Goal: Obtain resource: Obtain resource

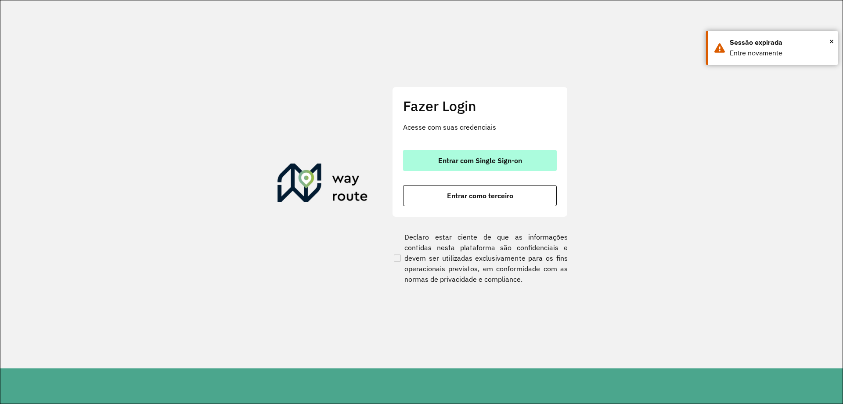
click at [483, 158] on span "Entrar com Single Sign-on" at bounding box center [480, 160] width 84 height 7
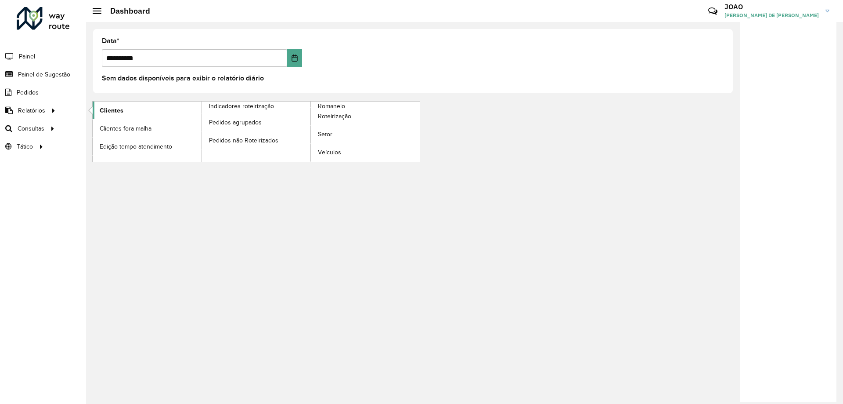
click at [115, 111] on span "Clientes" at bounding box center [112, 110] width 24 height 9
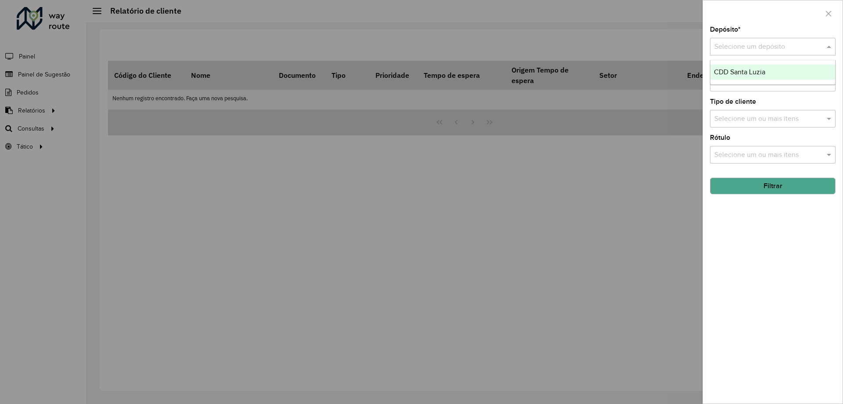
click at [755, 40] on div "Selecione um depósito" at bounding box center [773, 47] width 126 height 18
click at [751, 68] on span "CDD Santa Luzia" at bounding box center [739, 71] width 51 height 7
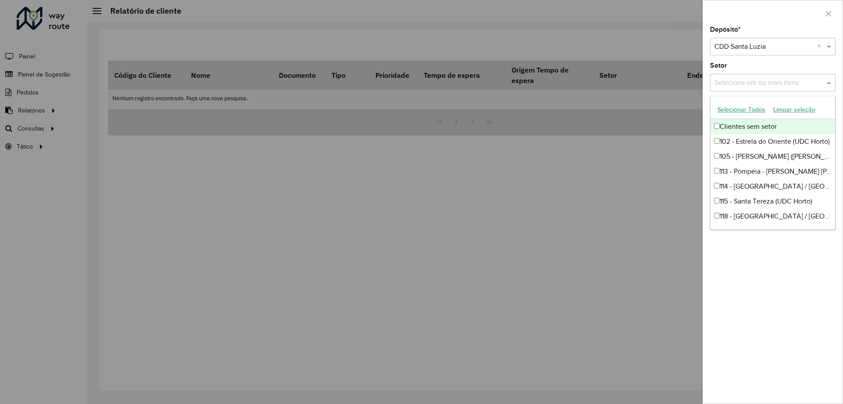
click at [752, 83] on input "text" at bounding box center [768, 83] width 112 height 11
click at [802, 328] on div "Depósito * Selecione um depósito × CDD Santa Luzia × Setor Selecione um ou mais…" at bounding box center [773, 214] width 140 height 377
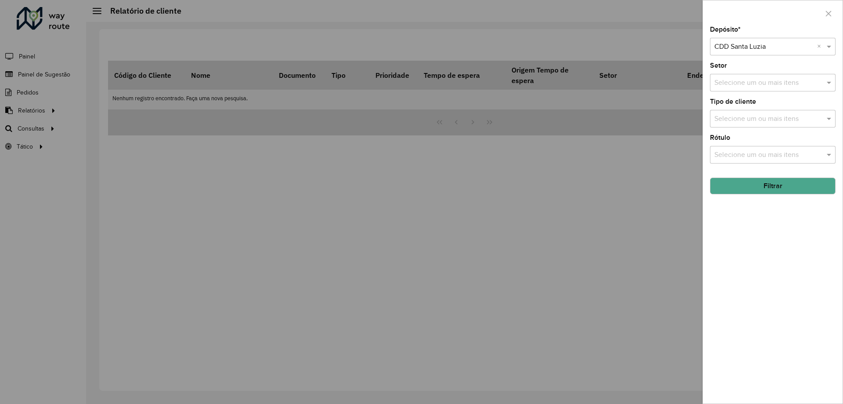
click at [760, 119] on input "text" at bounding box center [768, 119] width 112 height 11
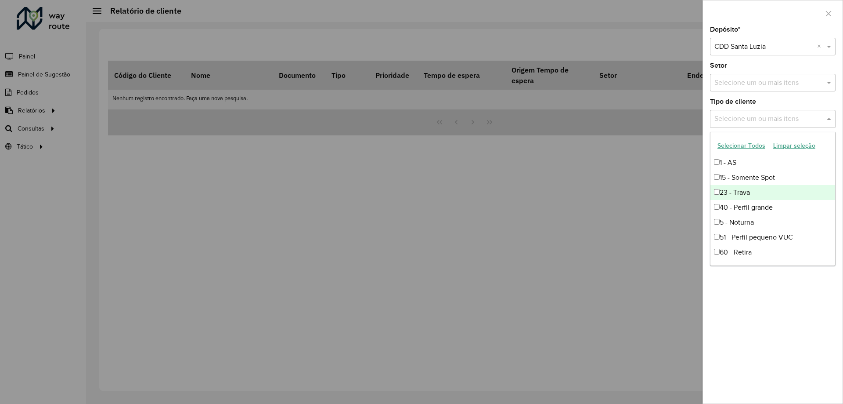
click at [746, 191] on div "23 - Trava" at bounding box center [772, 192] width 125 height 15
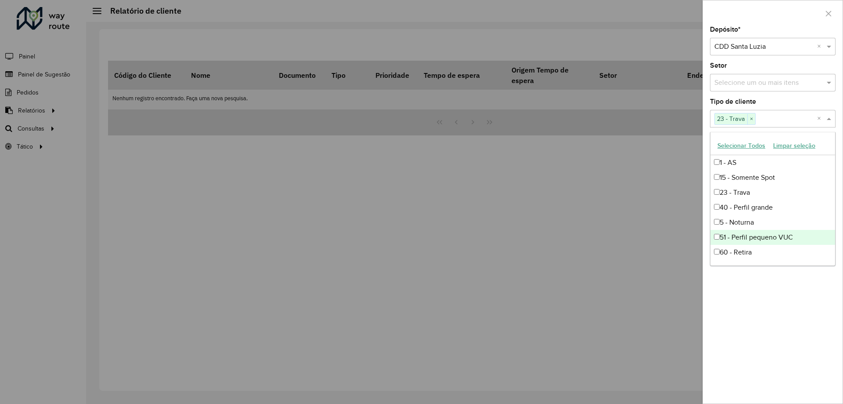
click at [754, 293] on div "Depósito * Selecione um depósito × CDD Santa Luzia × Setor Selecione um ou mais…" at bounding box center [773, 214] width 140 height 377
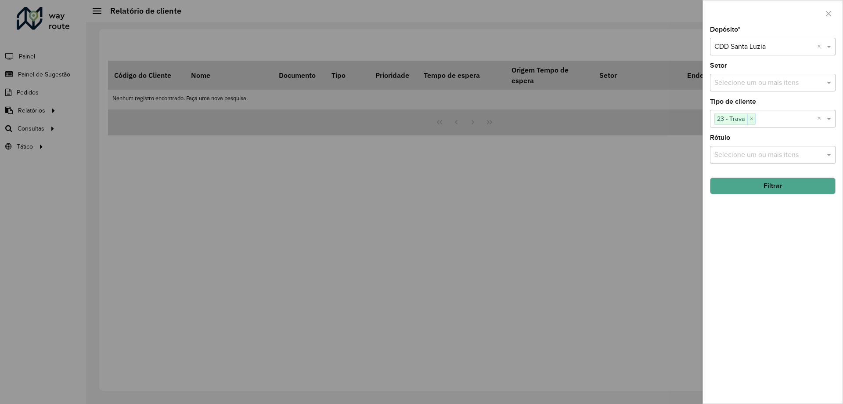
click at [759, 247] on div "Depósito * Selecione um depósito × CDD Santa Luzia × Setor Selecione um ou mais…" at bounding box center [773, 214] width 140 height 377
click at [769, 186] on button "Filtrar" at bounding box center [773, 185] width 126 height 17
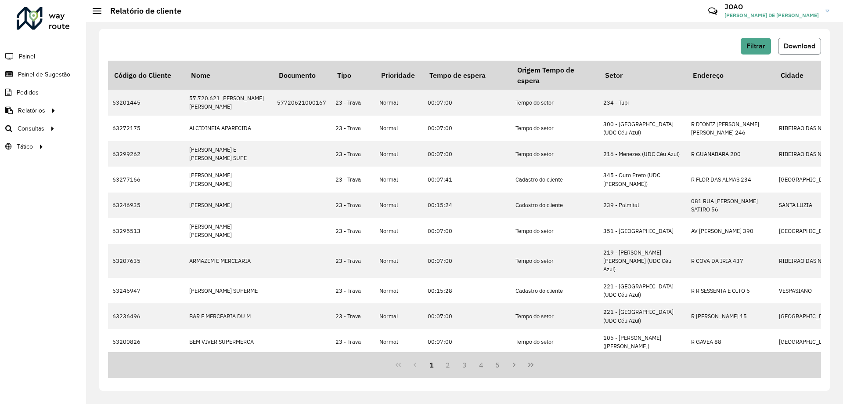
click at [797, 50] on button "Download" at bounding box center [799, 46] width 43 height 17
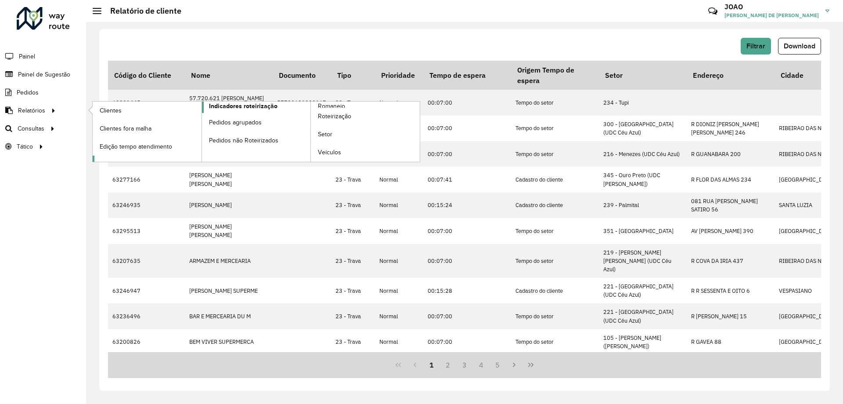
click at [249, 111] on link "Indicadores roteirização" at bounding box center [202, 131] width 218 height 60
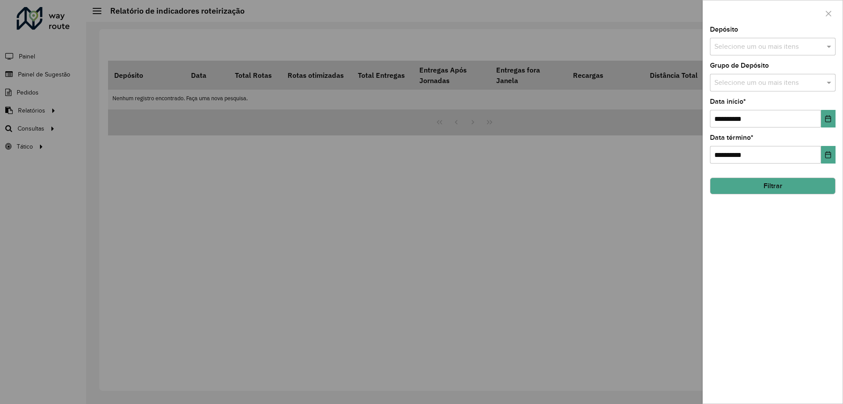
click at [740, 50] on input "text" at bounding box center [768, 47] width 112 height 11
click at [747, 86] on div "CDD Santa Luzia" at bounding box center [772, 90] width 125 height 15
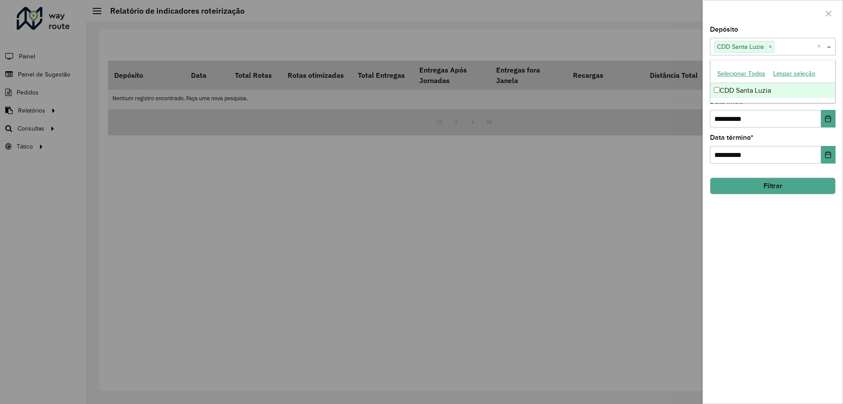
click at [771, 233] on div "**********" at bounding box center [773, 214] width 140 height 377
click at [769, 90] on div "Selecione um ou mais itens" at bounding box center [773, 83] width 126 height 18
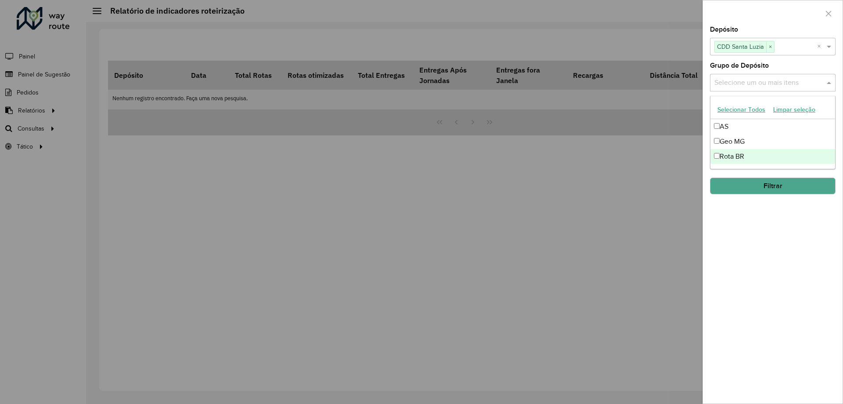
click at [746, 155] on div "Rota BR" at bounding box center [772, 156] width 125 height 15
click at [767, 267] on div "**********" at bounding box center [773, 214] width 140 height 377
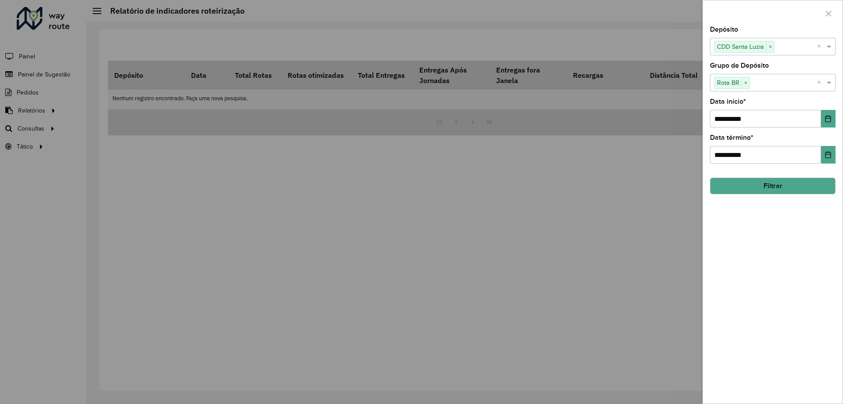
click at [772, 191] on button "Filtrar" at bounding box center [773, 185] width 126 height 17
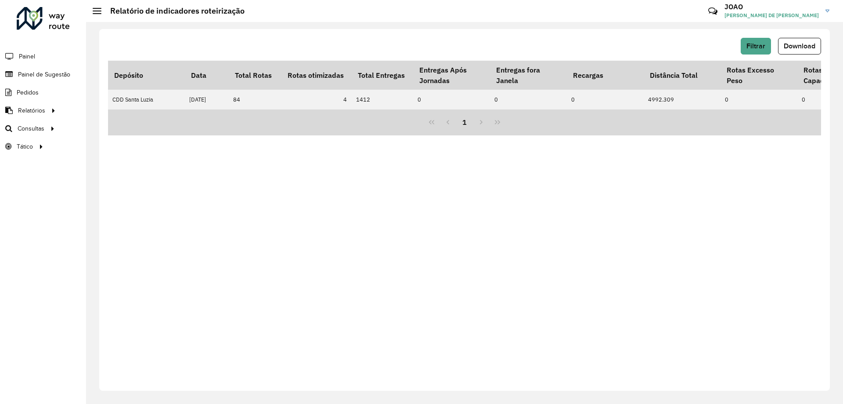
drag, startPoint x: 263, startPoint y: 112, endPoint x: 285, endPoint y: 112, distance: 22.8
click at [285, 109] on div "Depósito Data Total Rotas Rotas otimizadas Total Entregas Entregas Após Jornada…" at bounding box center [464, 85] width 713 height 49
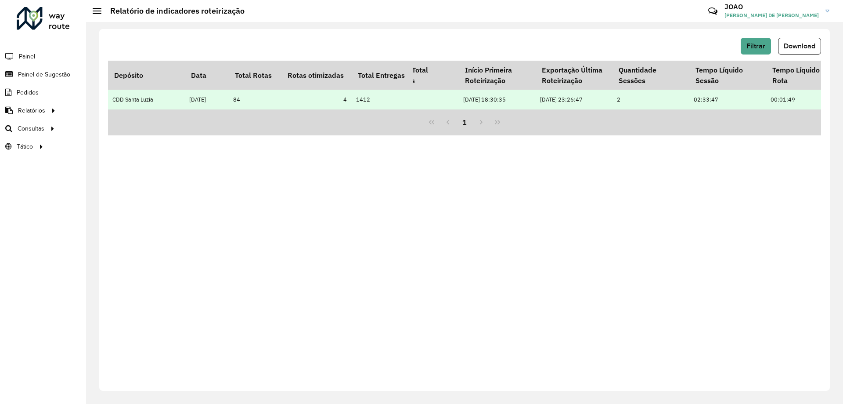
scroll to position [0, 2150]
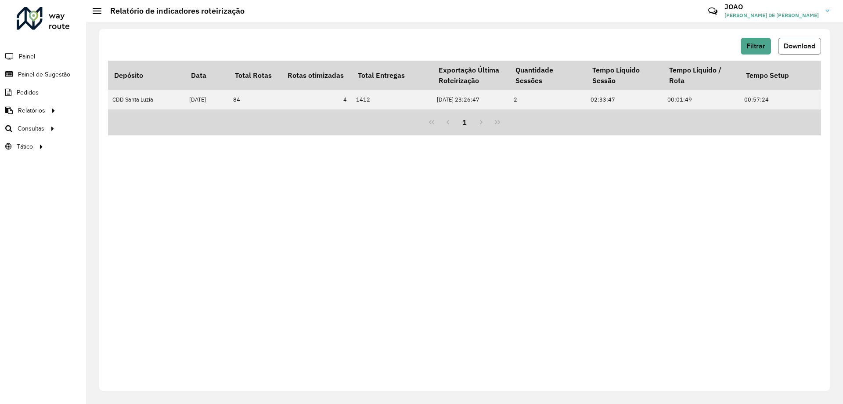
click at [790, 43] on span "Download" at bounding box center [800, 45] width 32 height 7
